Goal: Transaction & Acquisition: Purchase product/service

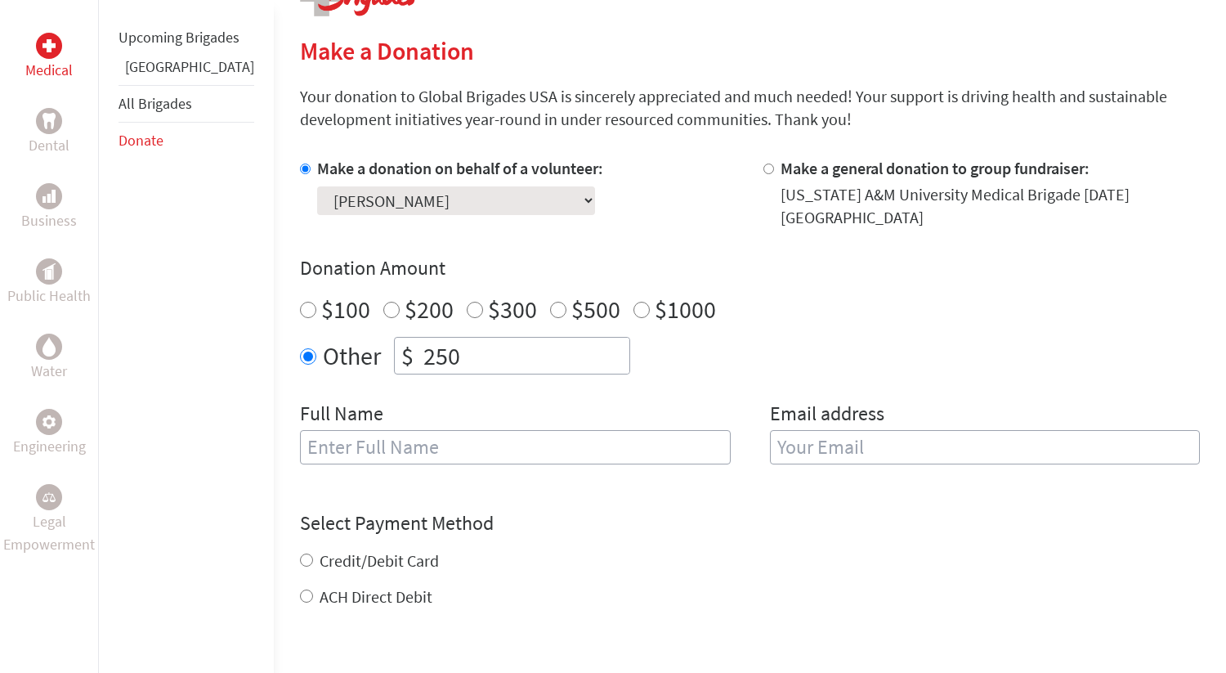
scroll to position [360, 0]
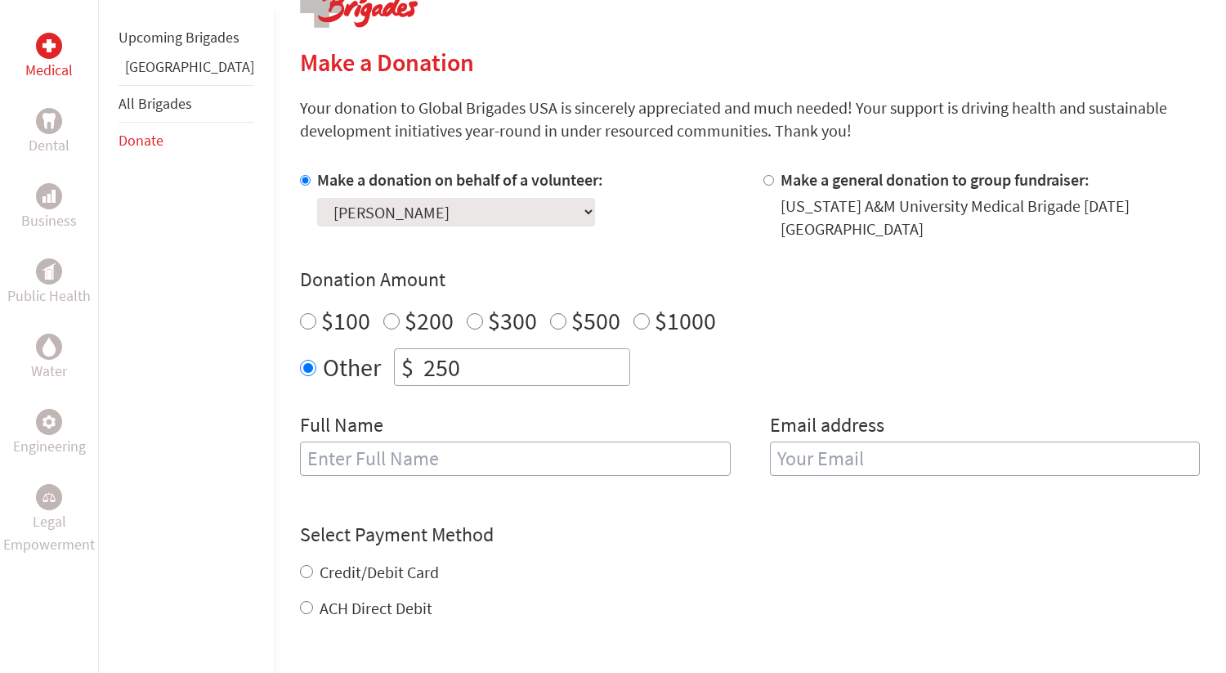
click at [489, 454] on input "text" at bounding box center [515, 458] width 431 height 34
type input "[PERSON_NAME]"
click at [656, 525] on h4 "Select Payment Method" at bounding box center [750, 534] width 900 height 26
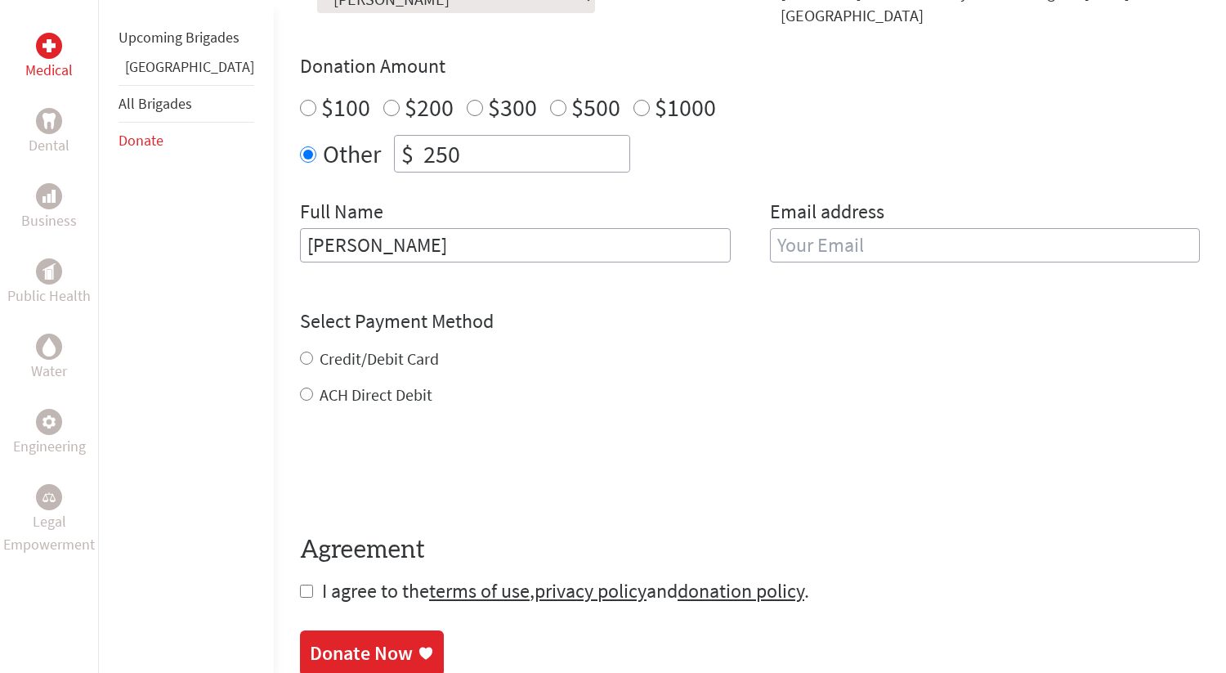
scroll to position [583, 0]
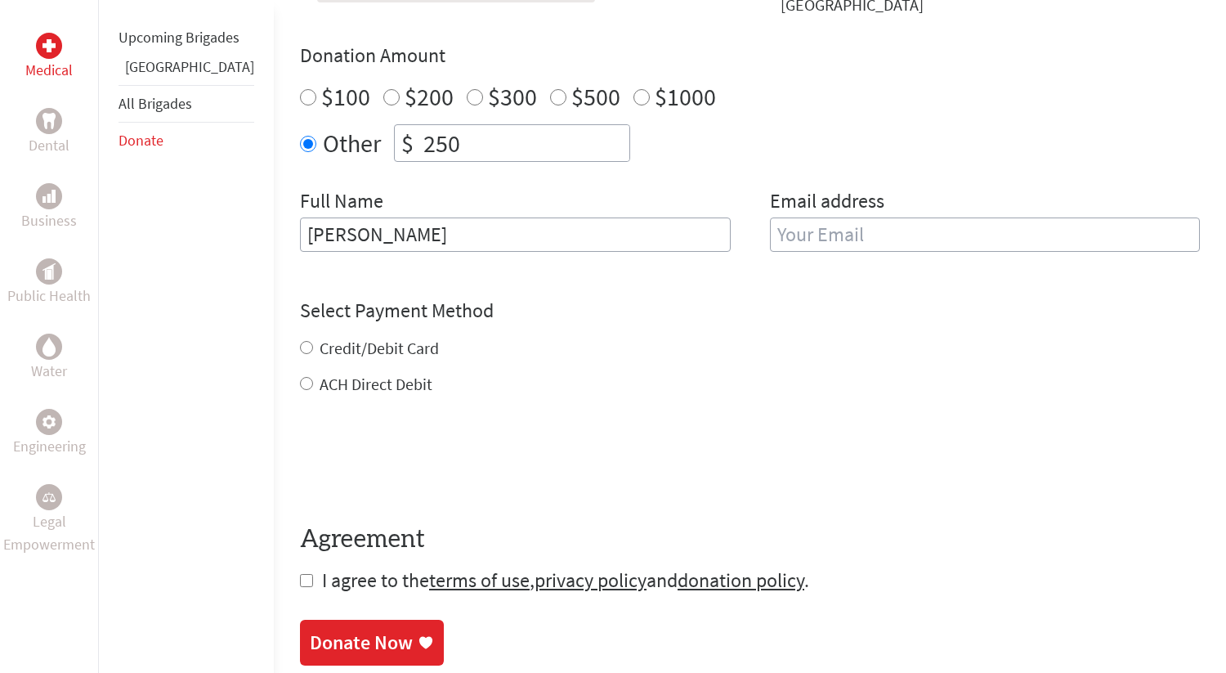
click at [776, 232] on input "email" at bounding box center [985, 234] width 431 height 34
type input "[EMAIL_ADDRESS][DOMAIN_NAME]"
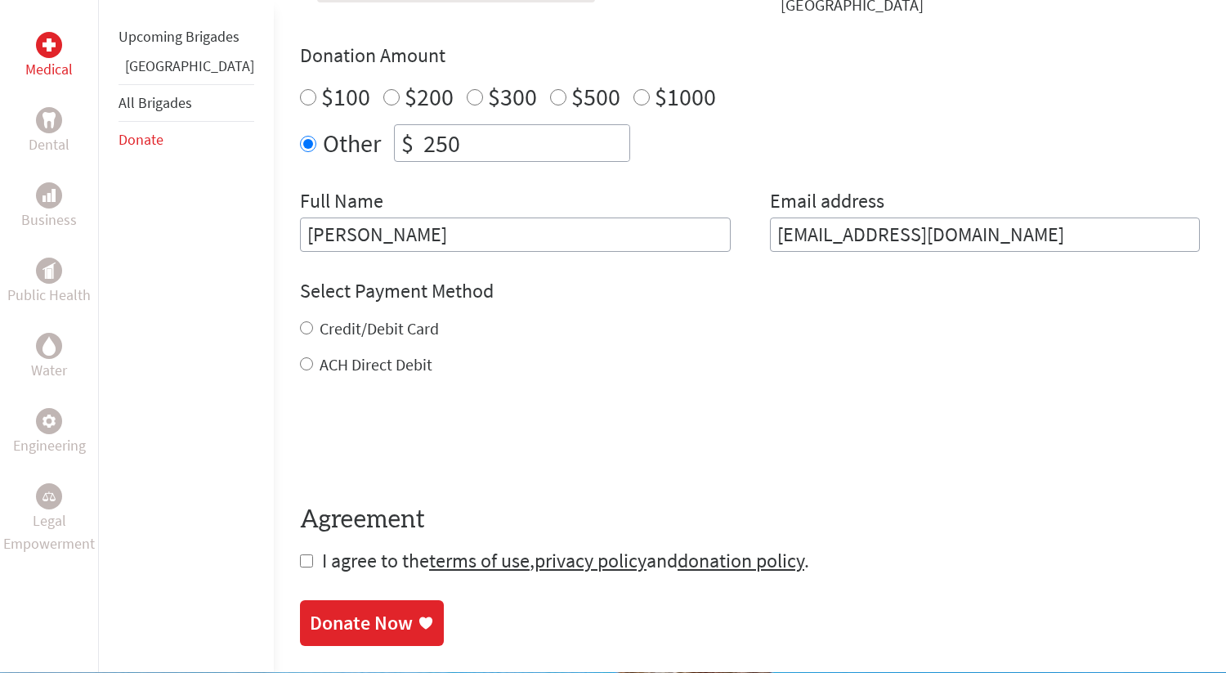
click at [852, 349] on div "Credit/Debit Card ACH Direct Debit" at bounding box center [750, 346] width 900 height 59
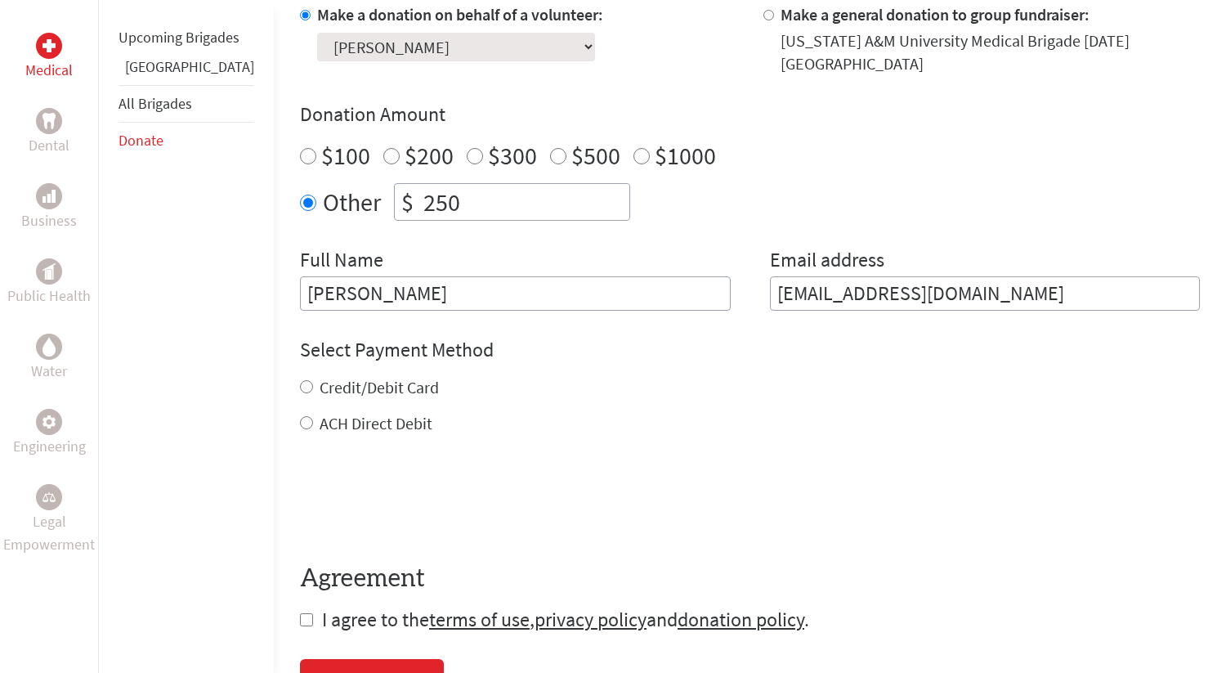
scroll to position [529, 0]
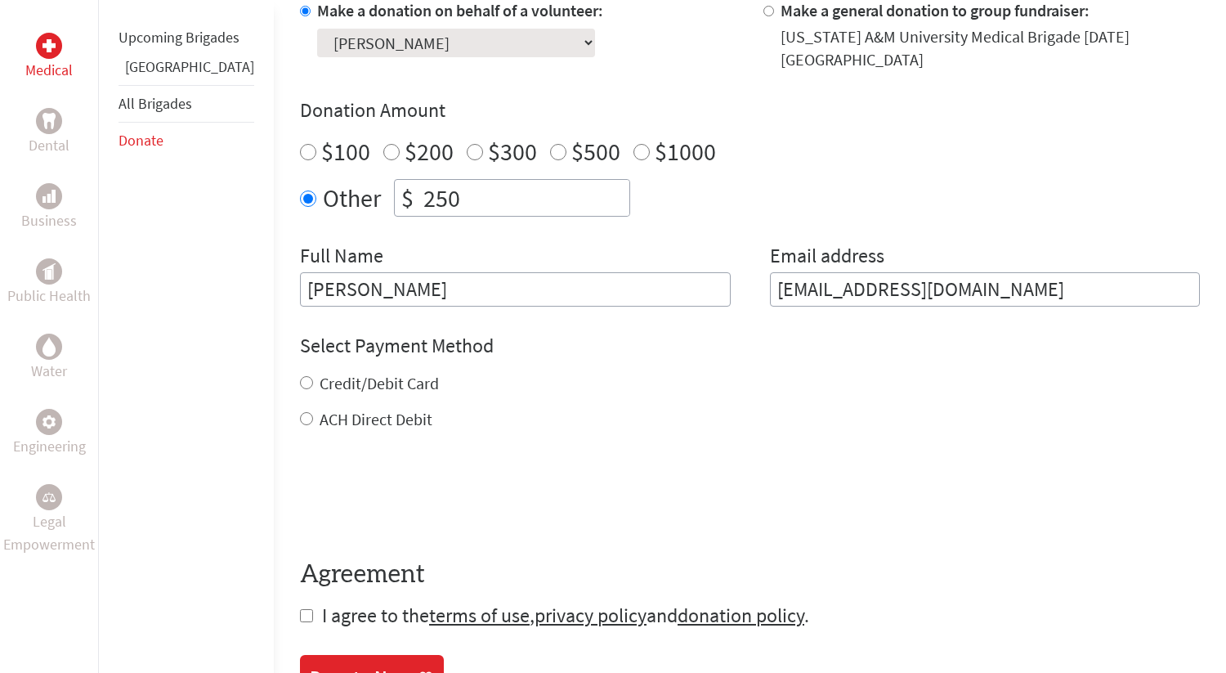
click at [300, 376] on input "Credit/Debit Card" at bounding box center [306, 382] width 13 height 13
radio input "true"
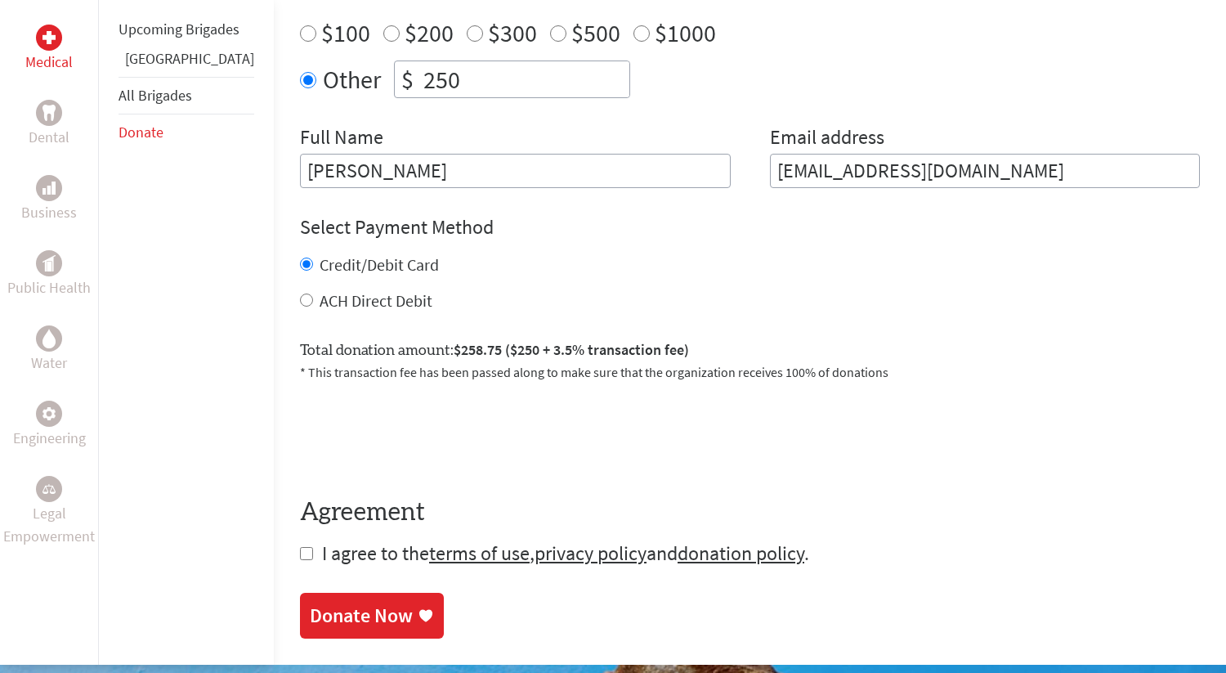
scroll to position [664, 0]
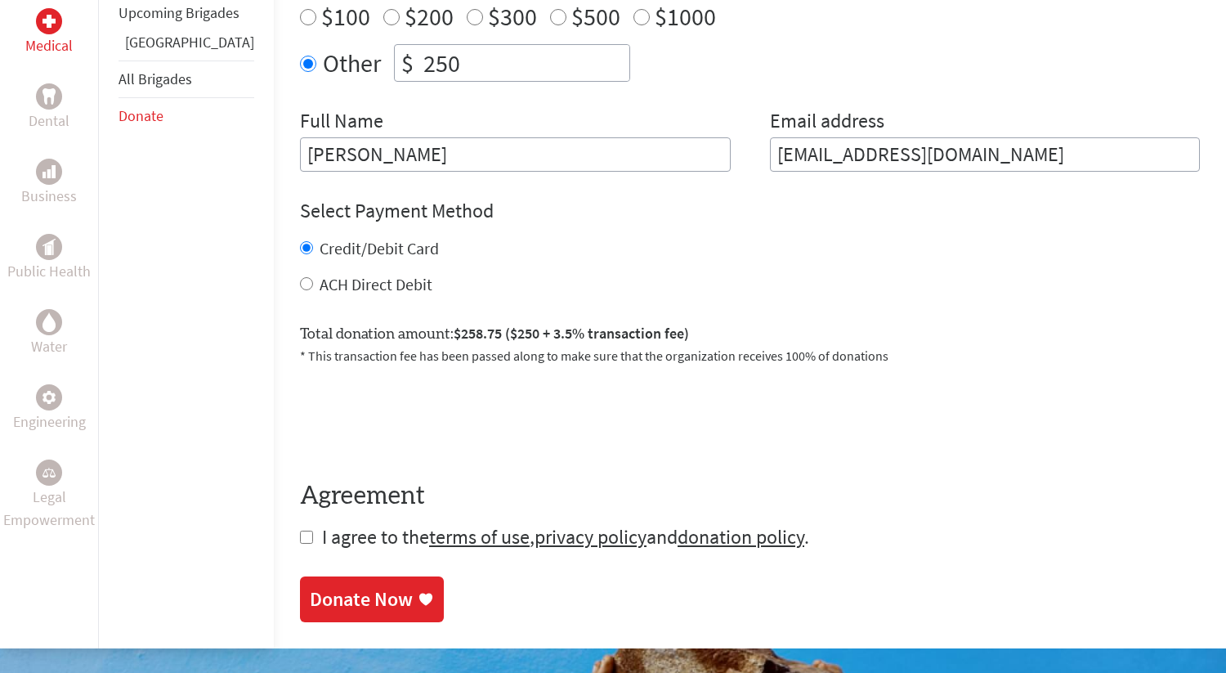
click at [300, 277] on input "ACH Direct Debit" at bounding box center [306, 283] width 13 height 13
radio input "true"
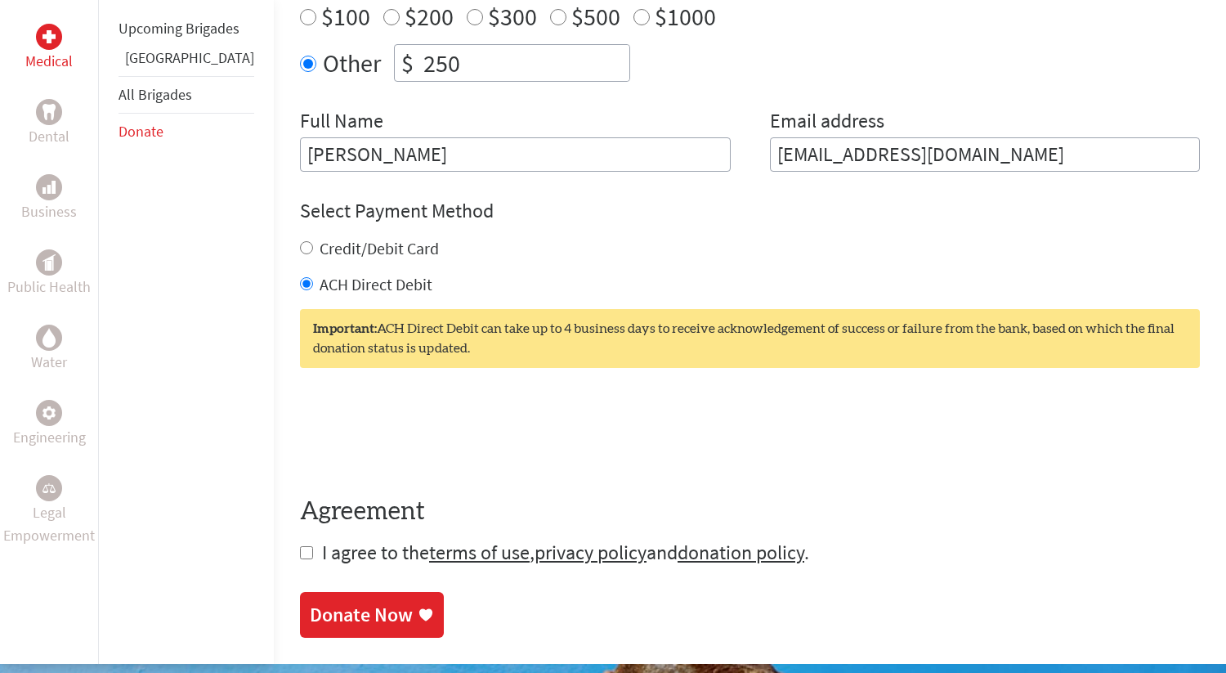
click at [300, 241] on input "Credit/Debit Card" at bounding box center [306, 247] width 13 height 13
radio input "true"
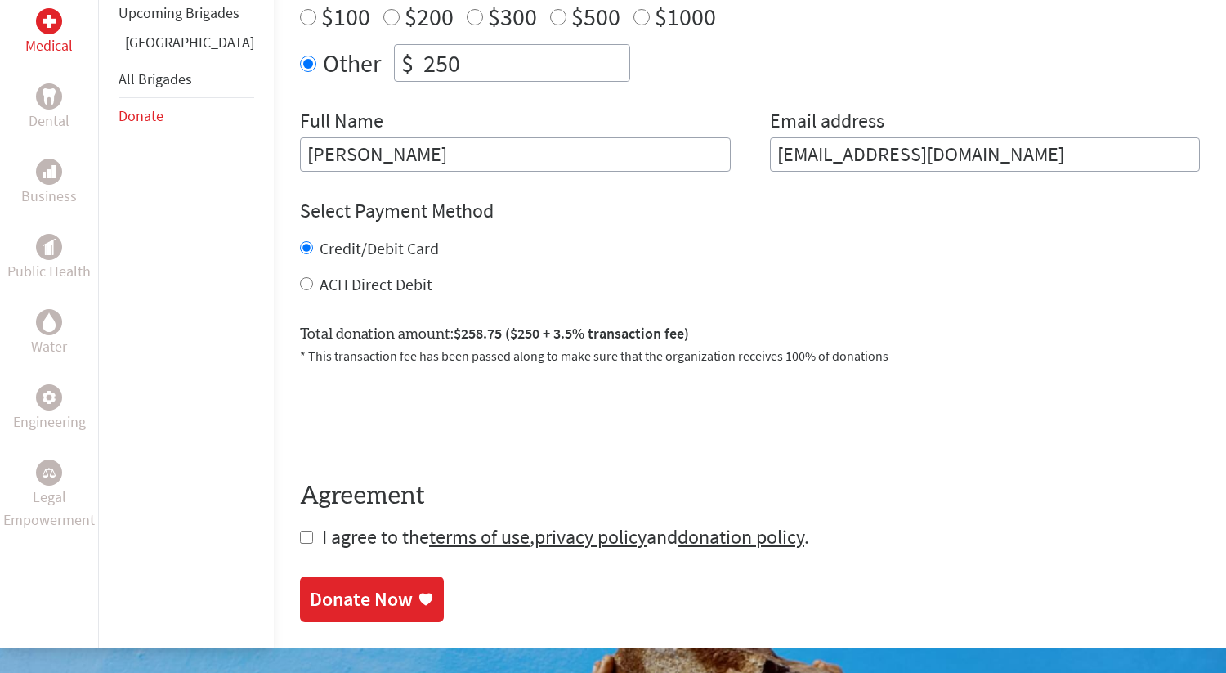
click at [300, 530] on input "checkbox" at bounding box center [306, 536] width 13 height 13
checkbox input "true"
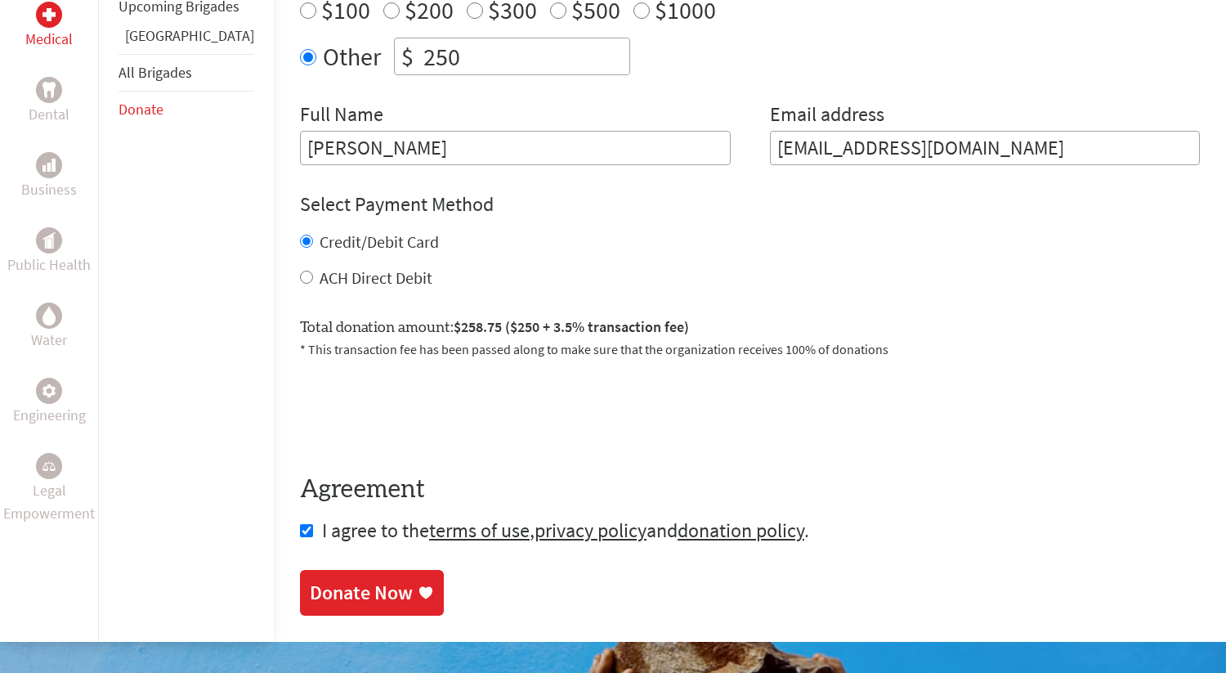
scroll to position [790, 0]
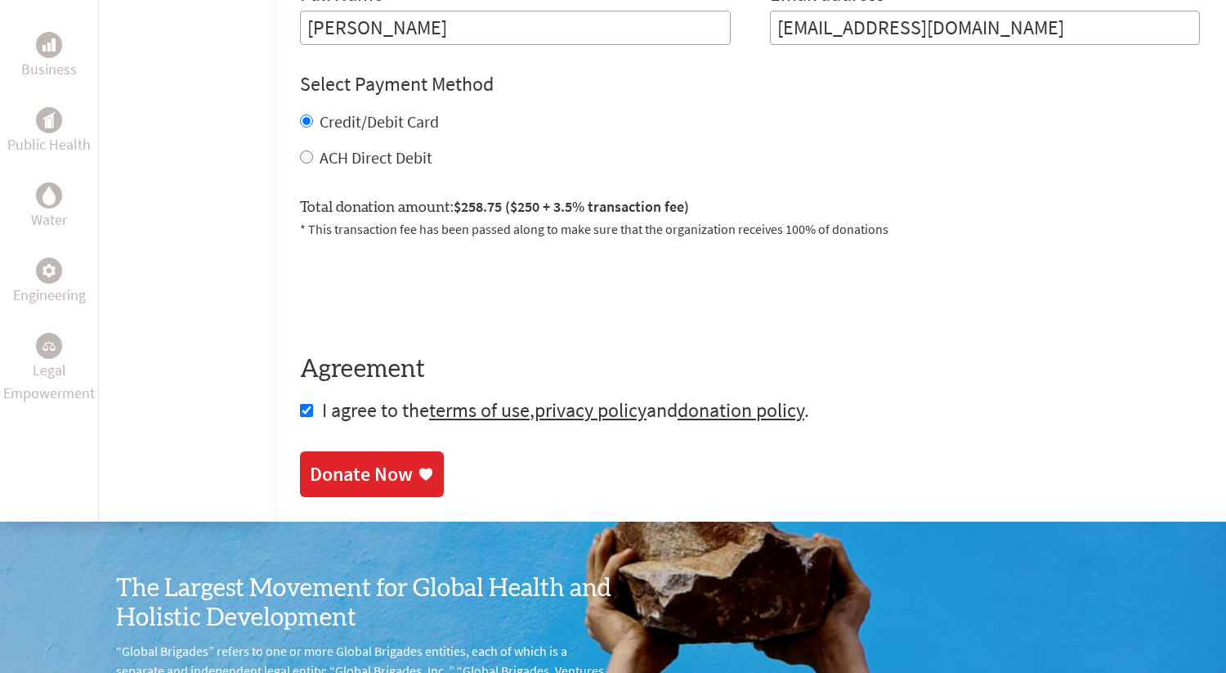
click at [323, 461] on div "Donate Now" at bounding box center [361, 474] width 103 height 26
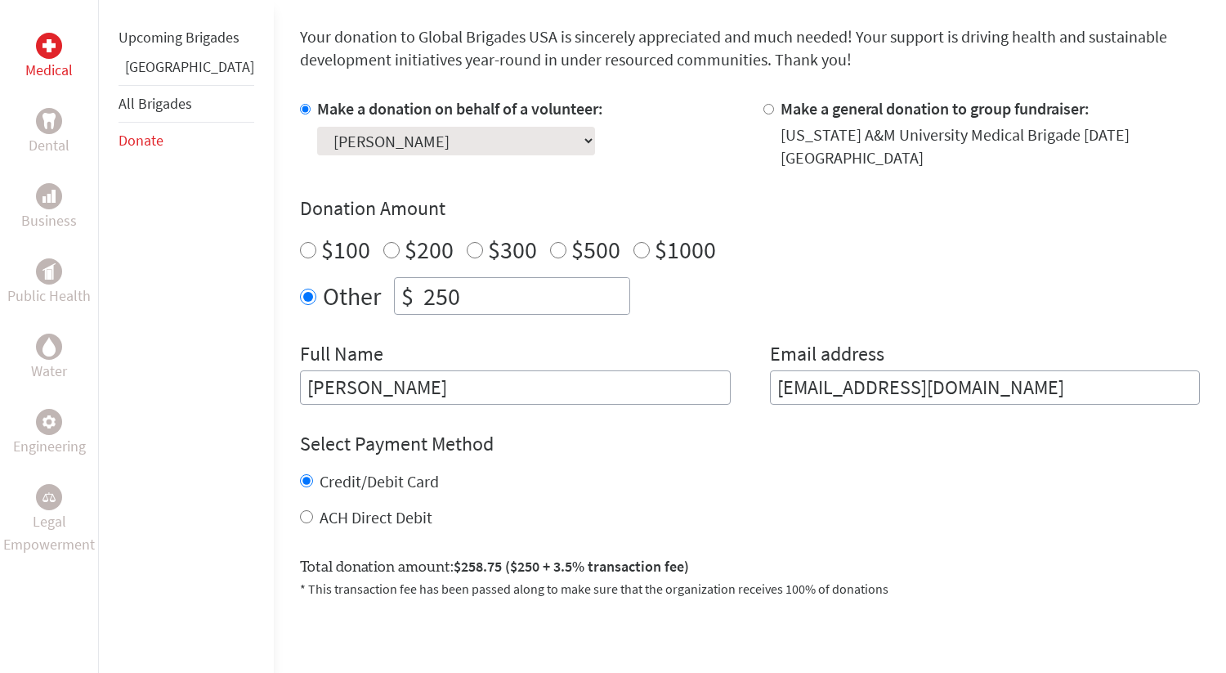
scroll to position [457, 0]
